Goal: Information Seeking & Learning: Find specific fact

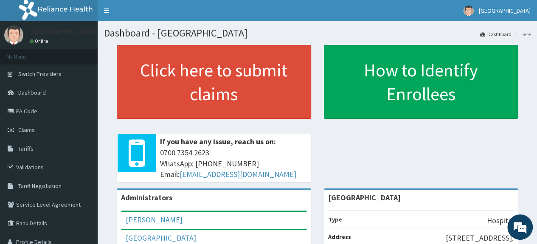
click at [33, 152] on link "Tariffs" at bounding box center [49, 148] width 98 height 19
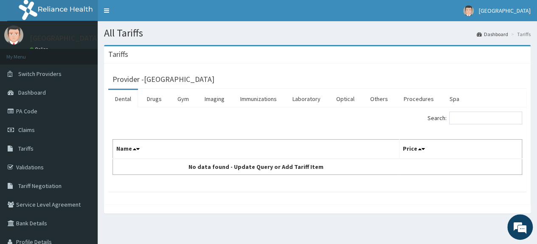
click at [415, 100] on link "Procedures" at bounding box center [419, 99] width 44 height 18
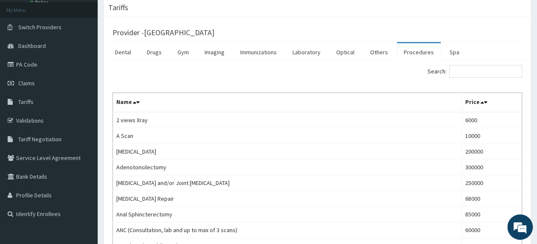
scroll to position [52, 0]
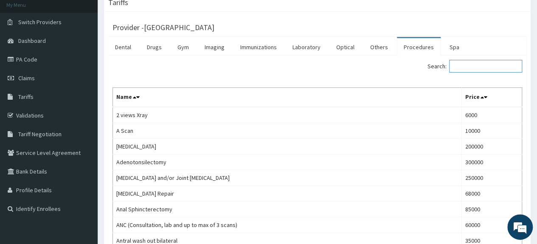
click at [475, 65] on input "Search:" at bounding box center [485, 66] width 73 height 13
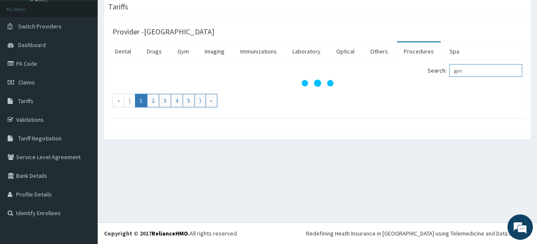
scroll to position [47, 0]
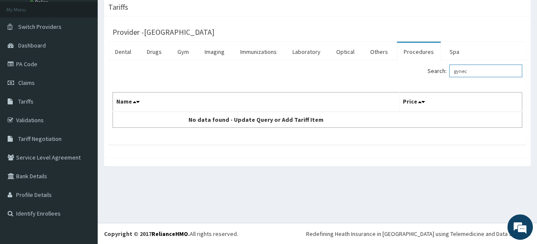
drag, startPoint x: 486, startPoint y: 73, endPoint x: 356, endPoint y: 81, distance: 129.8
click at [356, 81] on div "Search: gynec Name Price No data found - Update Query or Add Tariff Item" at bounding box center [318, 96] width 410 height 63
paste input "ologist"
type input "[MEDICAL_DATA]"
click at [347, 53] on link "Optical" at bounding box center [346, 52] width 32 height 18
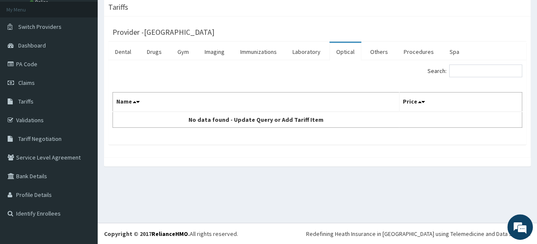
click at [382, 54] on link "Others" at bounding box center [379, 52] width 31 height 18
click at [415, 54] on link "Procedures" at bounding box center [419, 52] width 44 height 18
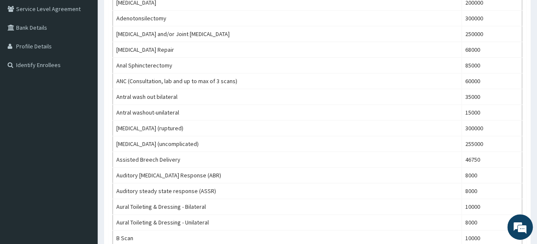
scroll to position [0, 0]
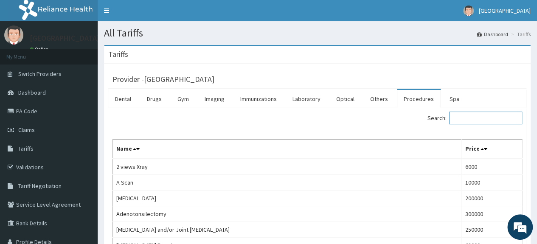
click at [476, 124] on input "Search:" at bounding box center [485, 118] width 73 height 13
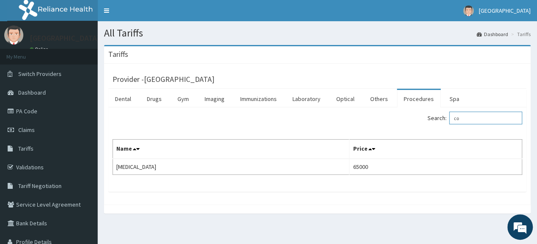
type input "c"
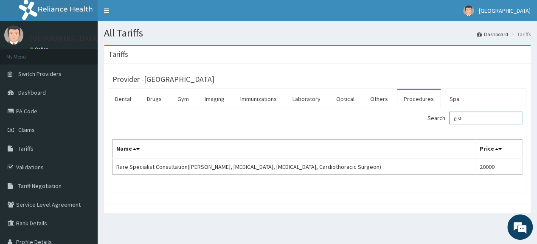
type input "gist"
